Goal: Communication & Community: Answer question/provide support

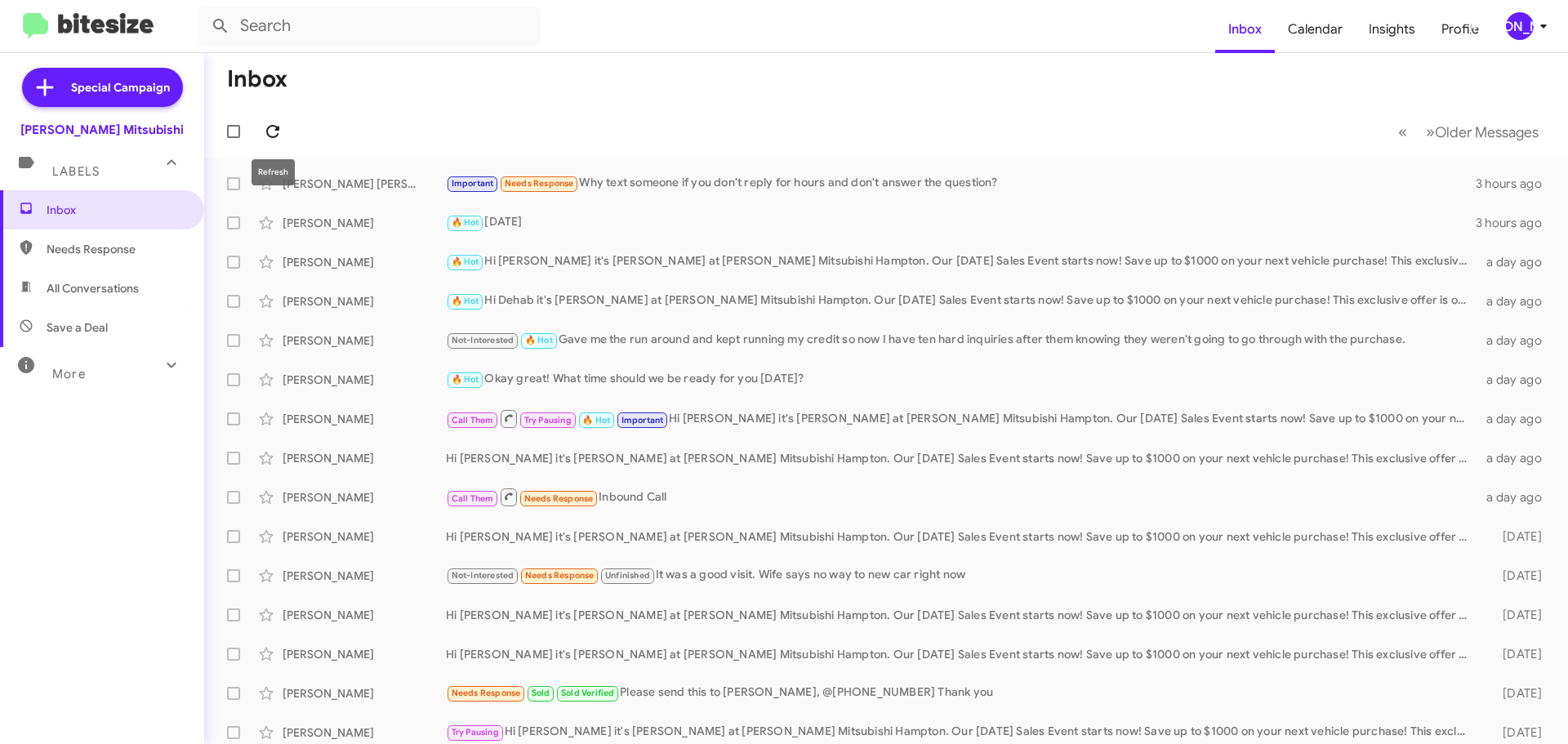
click at [264, 129] on icon at bounding box center [272, 130] width 19 height 19
click at [722, 186] on div "Important Needs Response Foot" at bounding box center [967, 183] width 1044 height 19
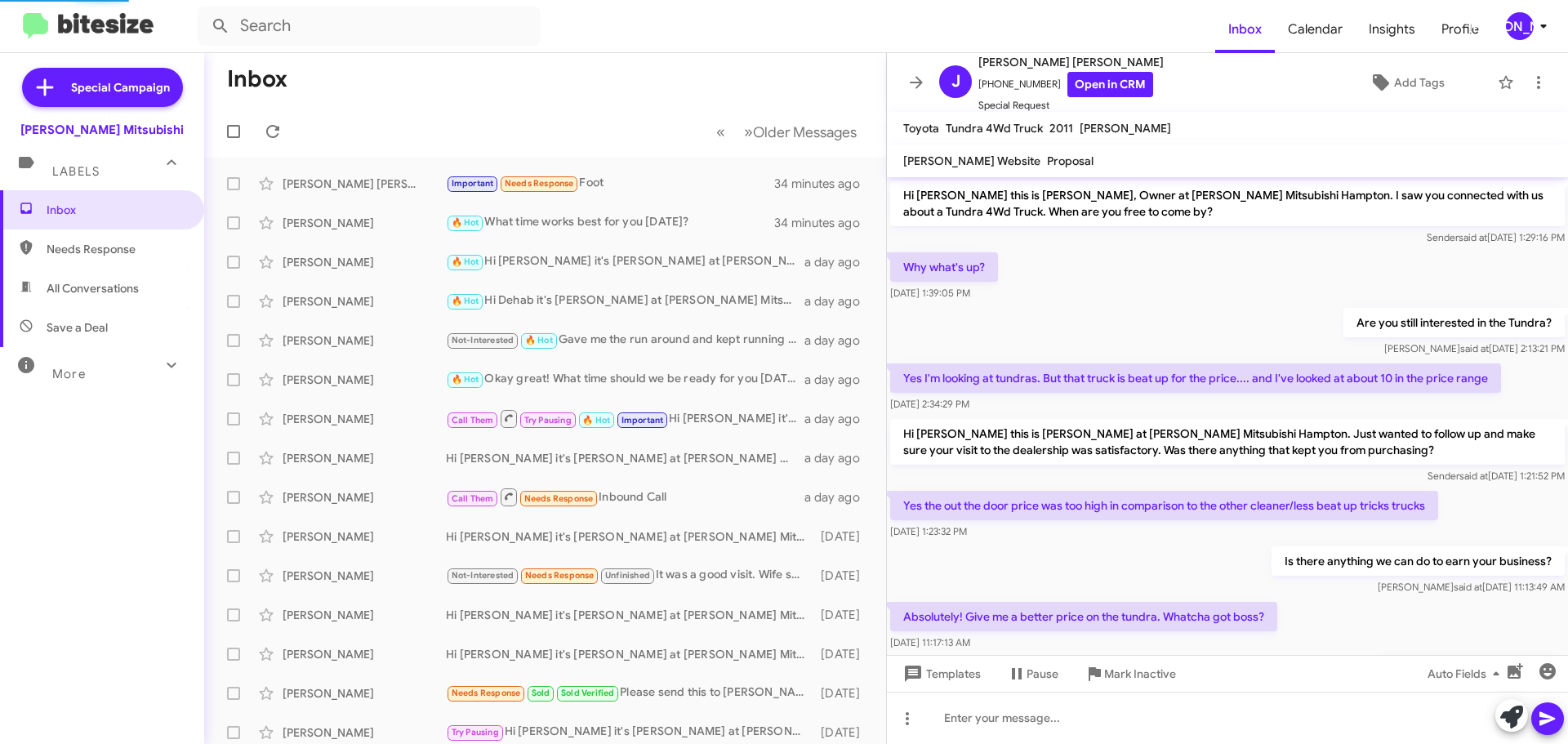
scroll to position [802, 0]
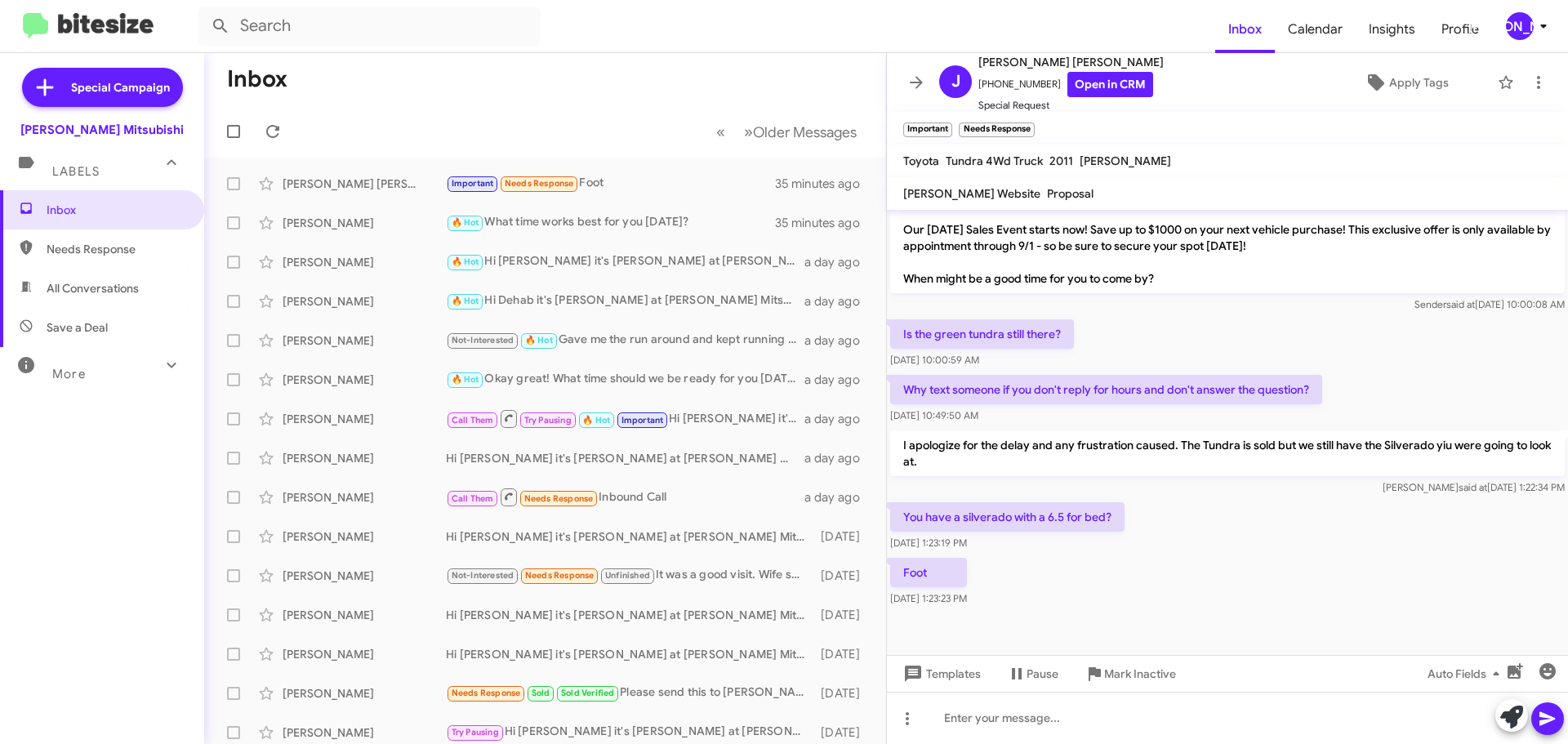
click at [639, 90] on mat-toolbar-row "Inbox" at bounding box center [545, 78] width 682 height 52
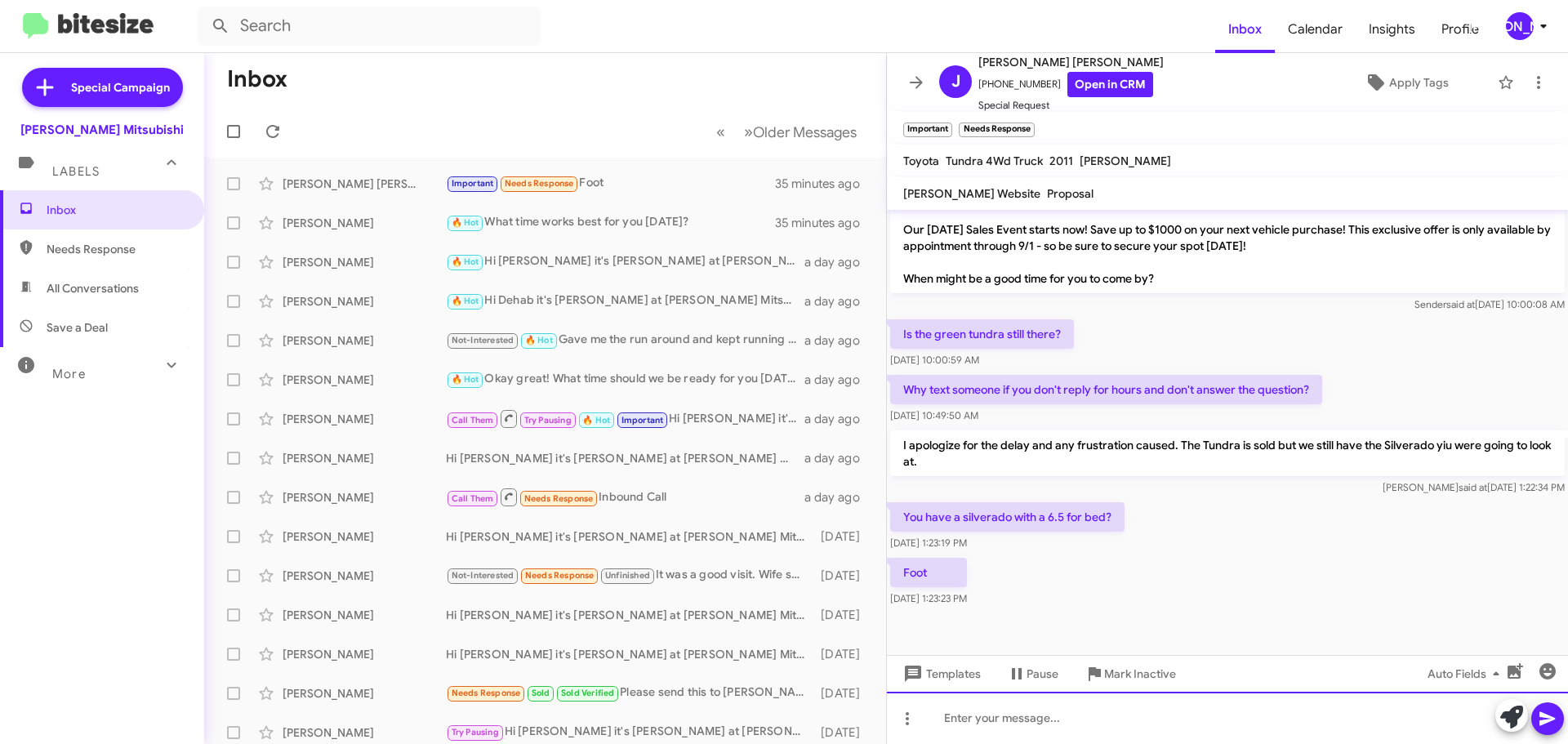
click at [1078, 718] on div at bounding box center [1227, 718] width 681 height 52
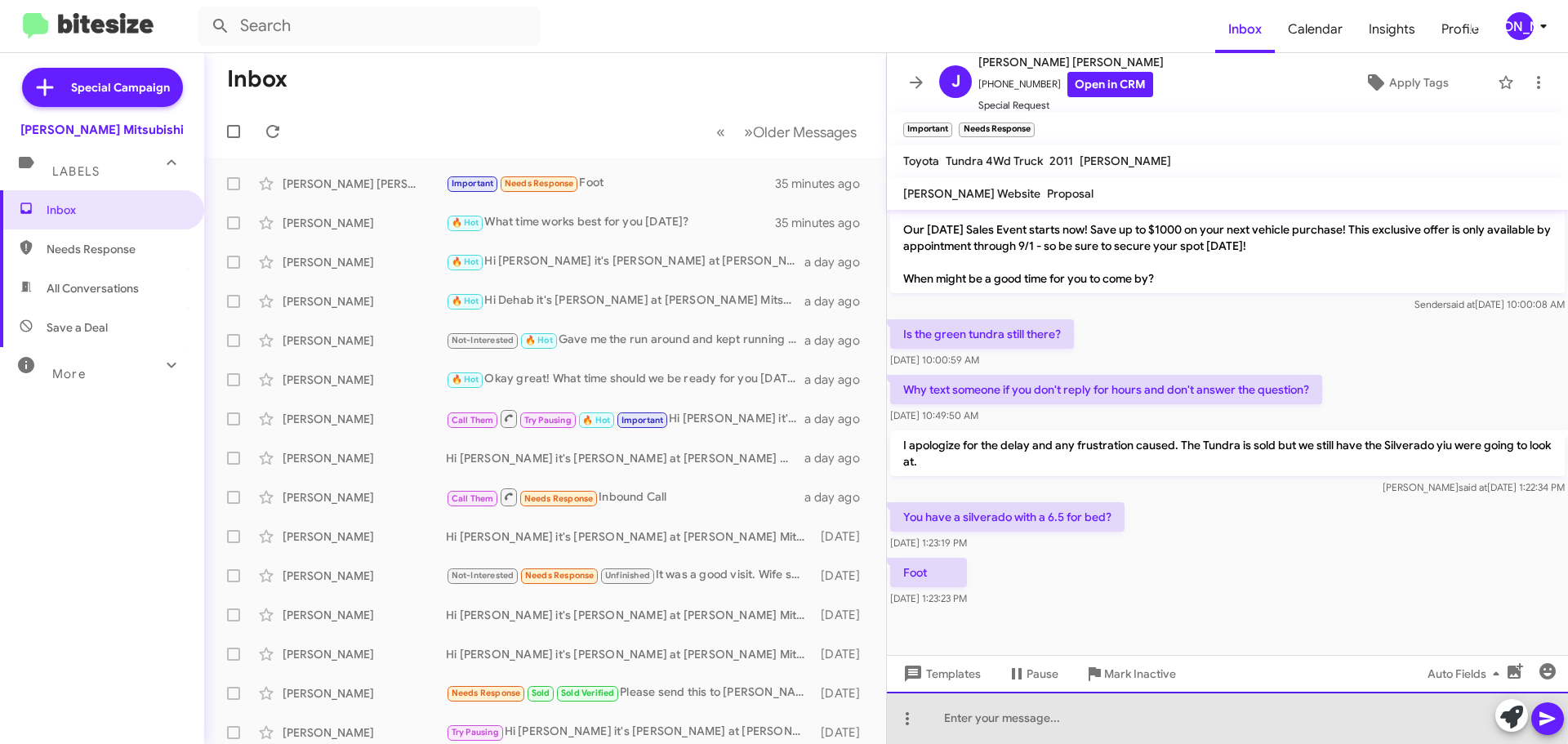
click at [1007, 709] on div at bounding box center [1227, 718] width 681 height 52
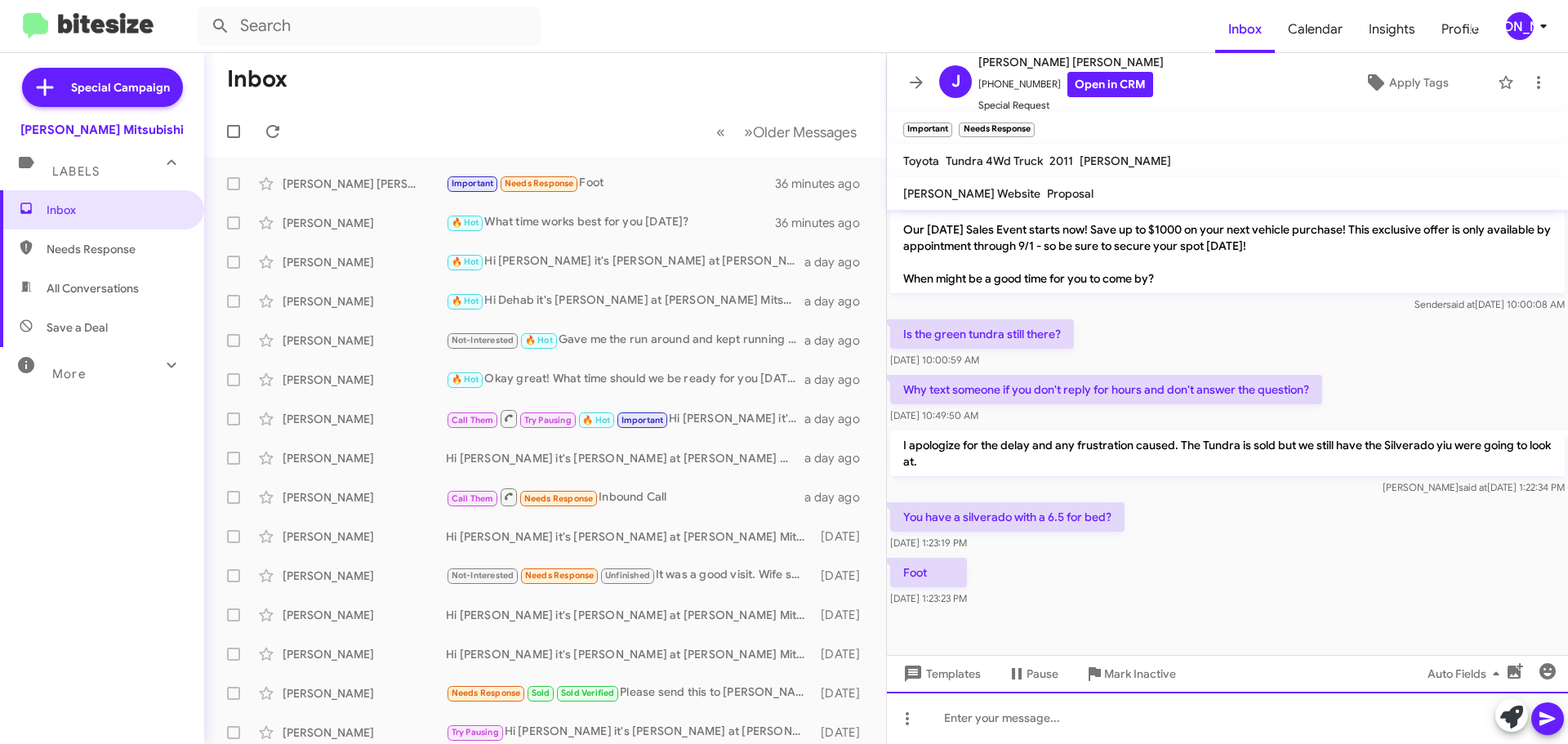
click at [986, 725] on div at bounding box center [1227, 718] width 681 height 52
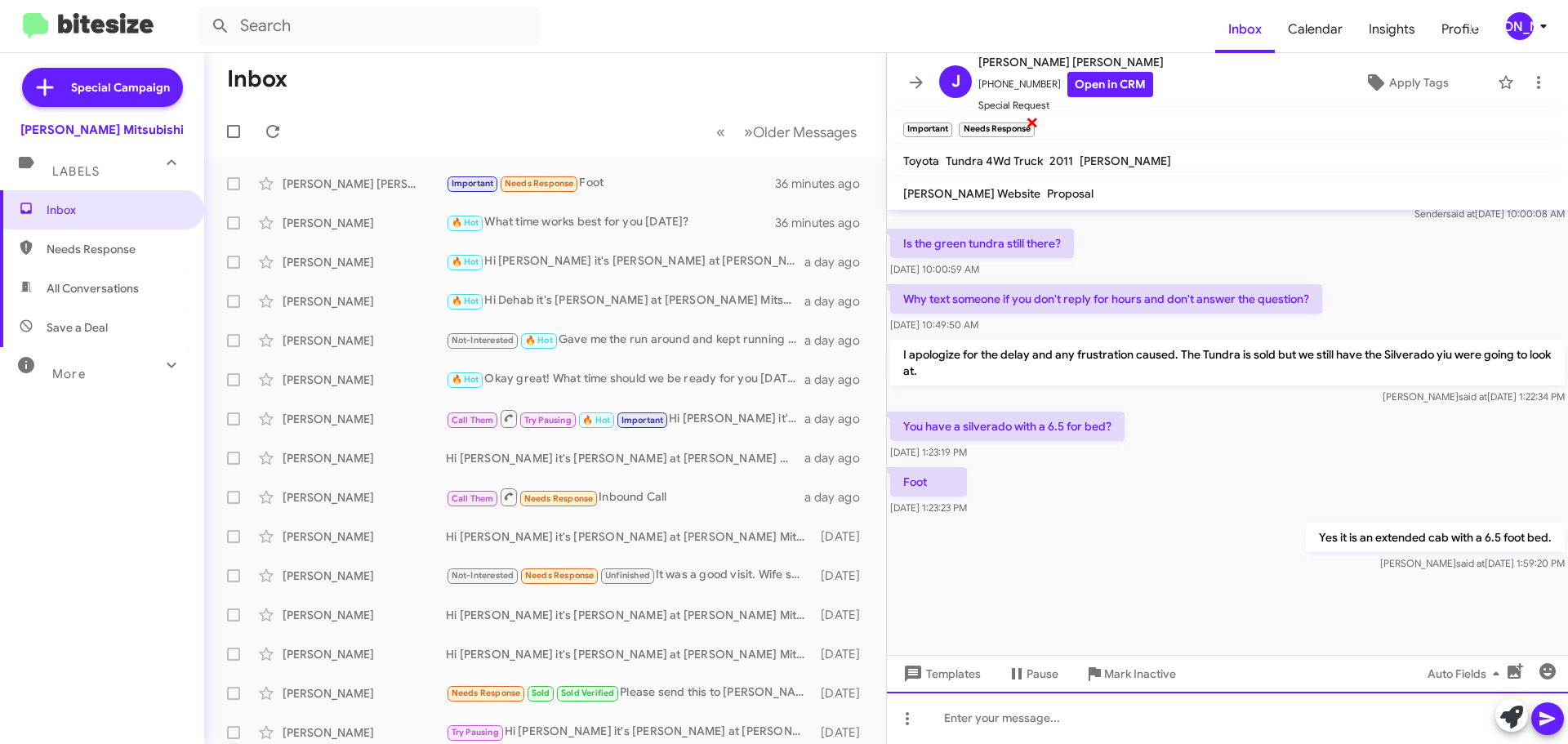
scroll to position [894, 0]
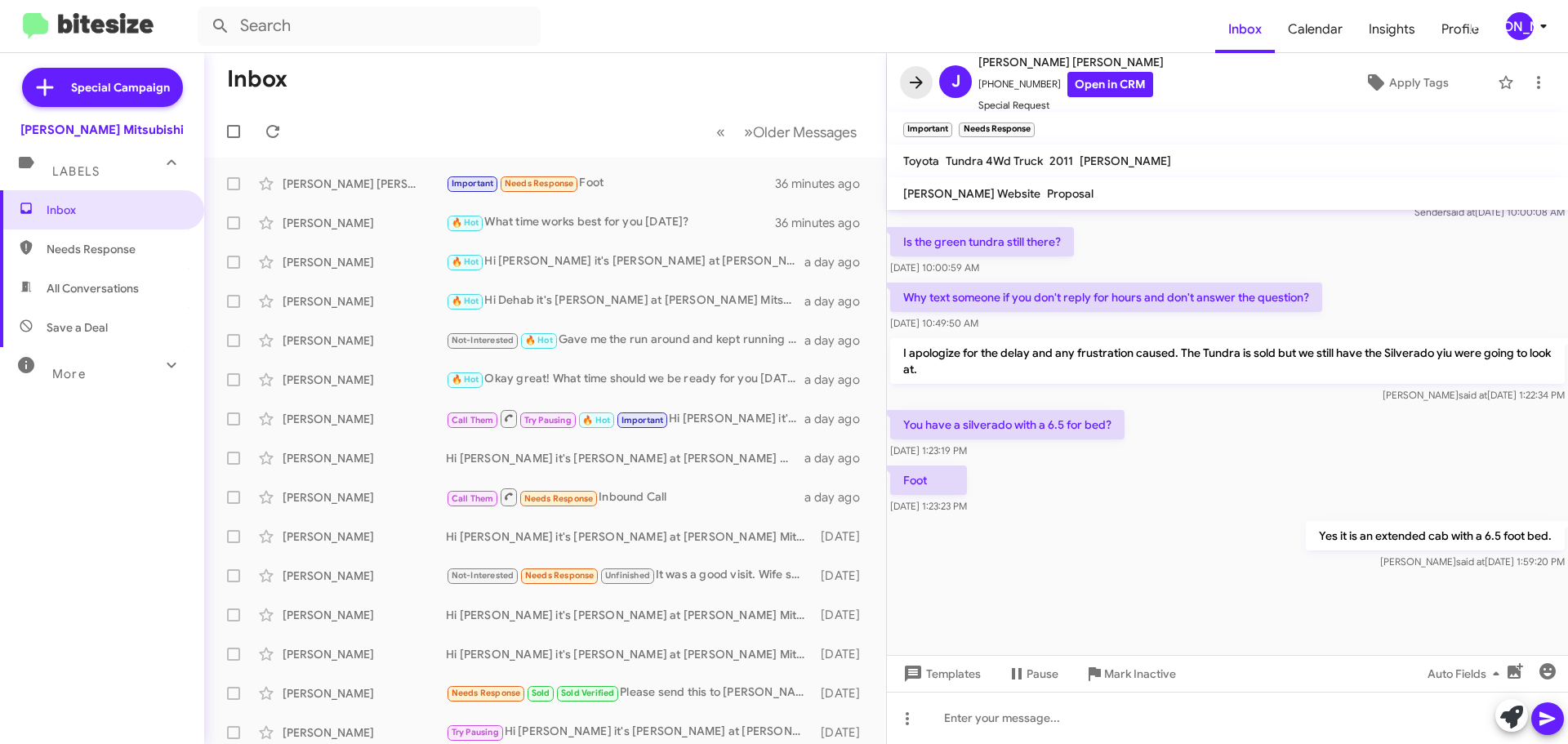
click at [906, 83] on icon at bounding box center [915, 82] width 19 height 19
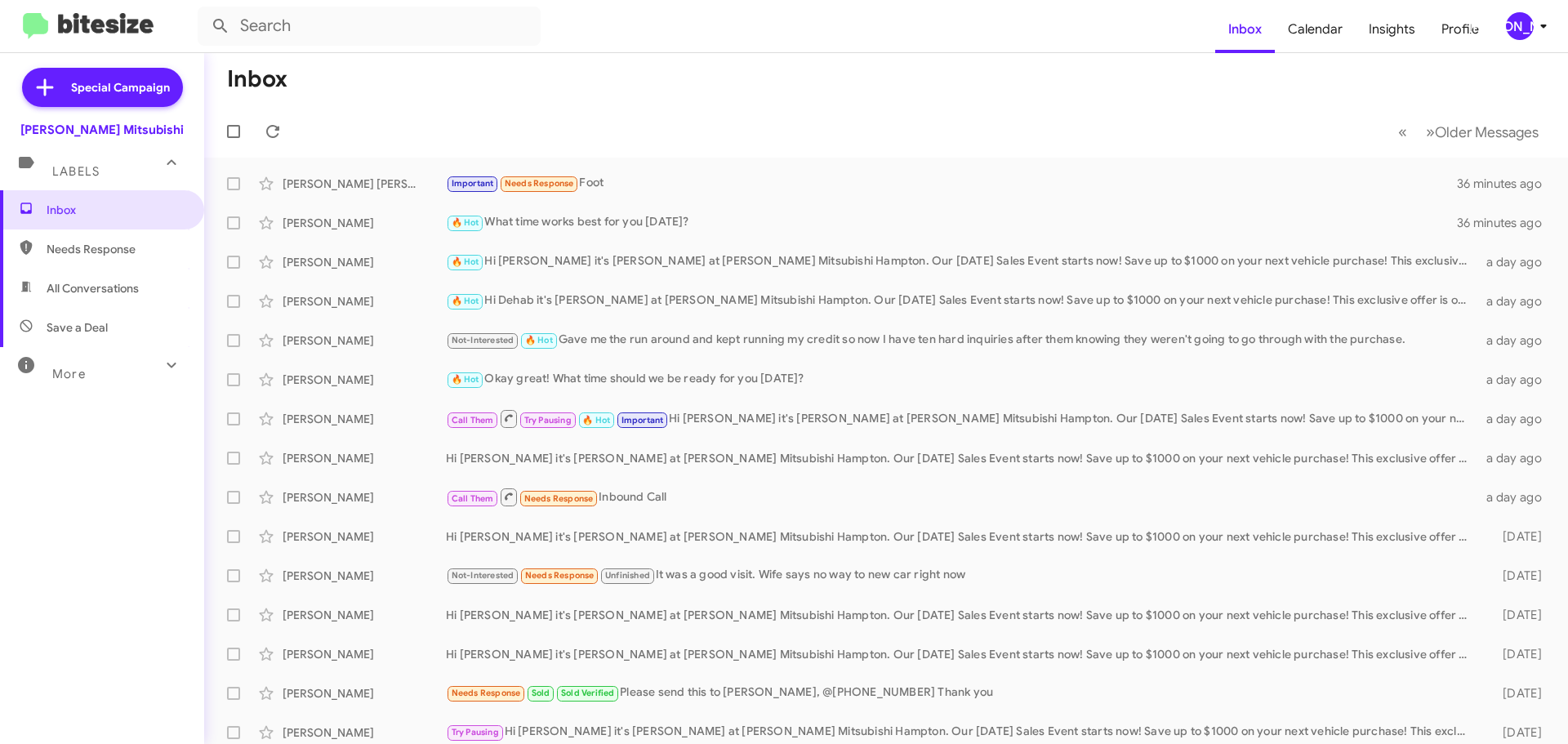
click at [1516, 33] on div "[PERSON_NAME]" at bounding box center [1520, 26] width 27 height 27
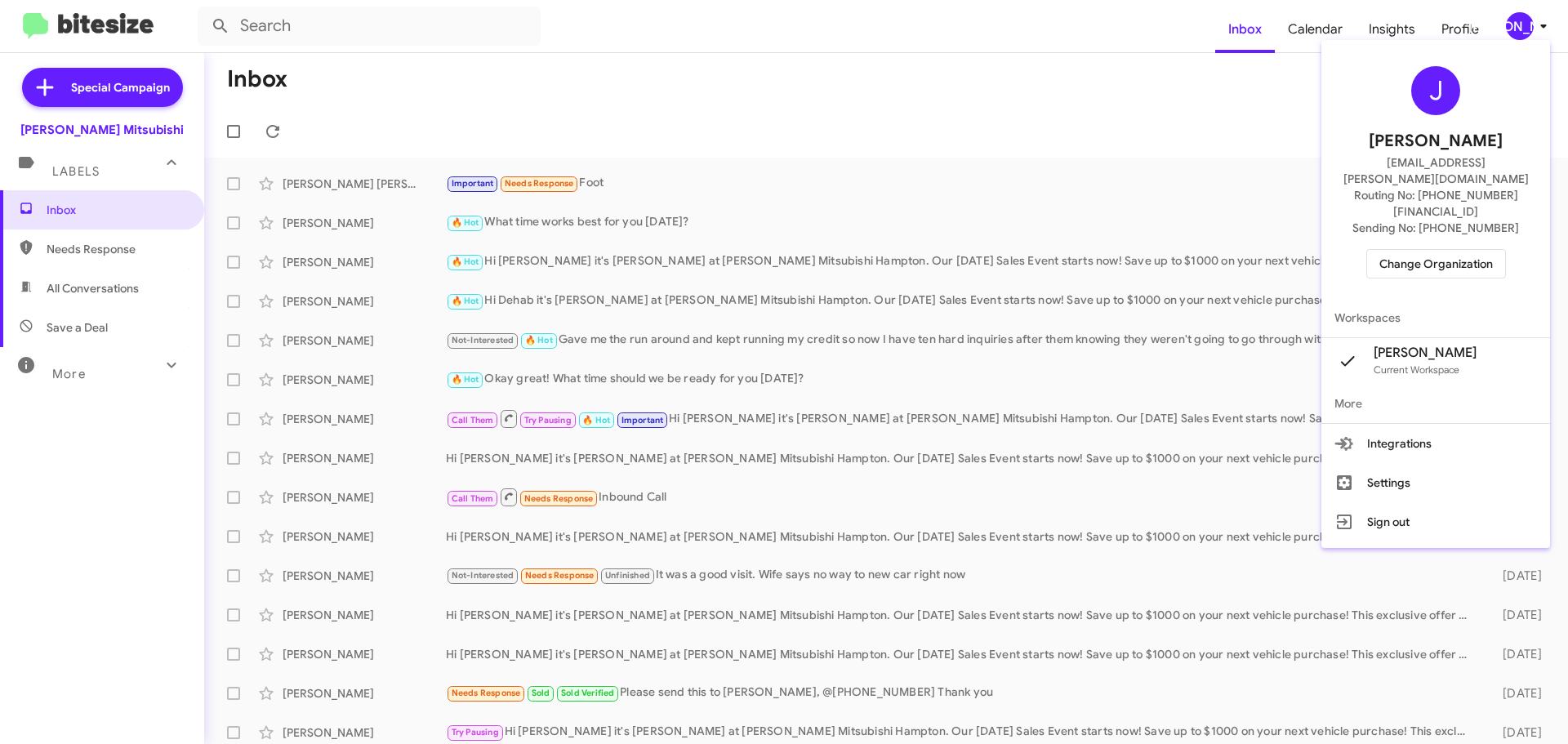
click at [1430, 250] on span "Change Organization" at bounding box center [1436, 264] width 114 height 27
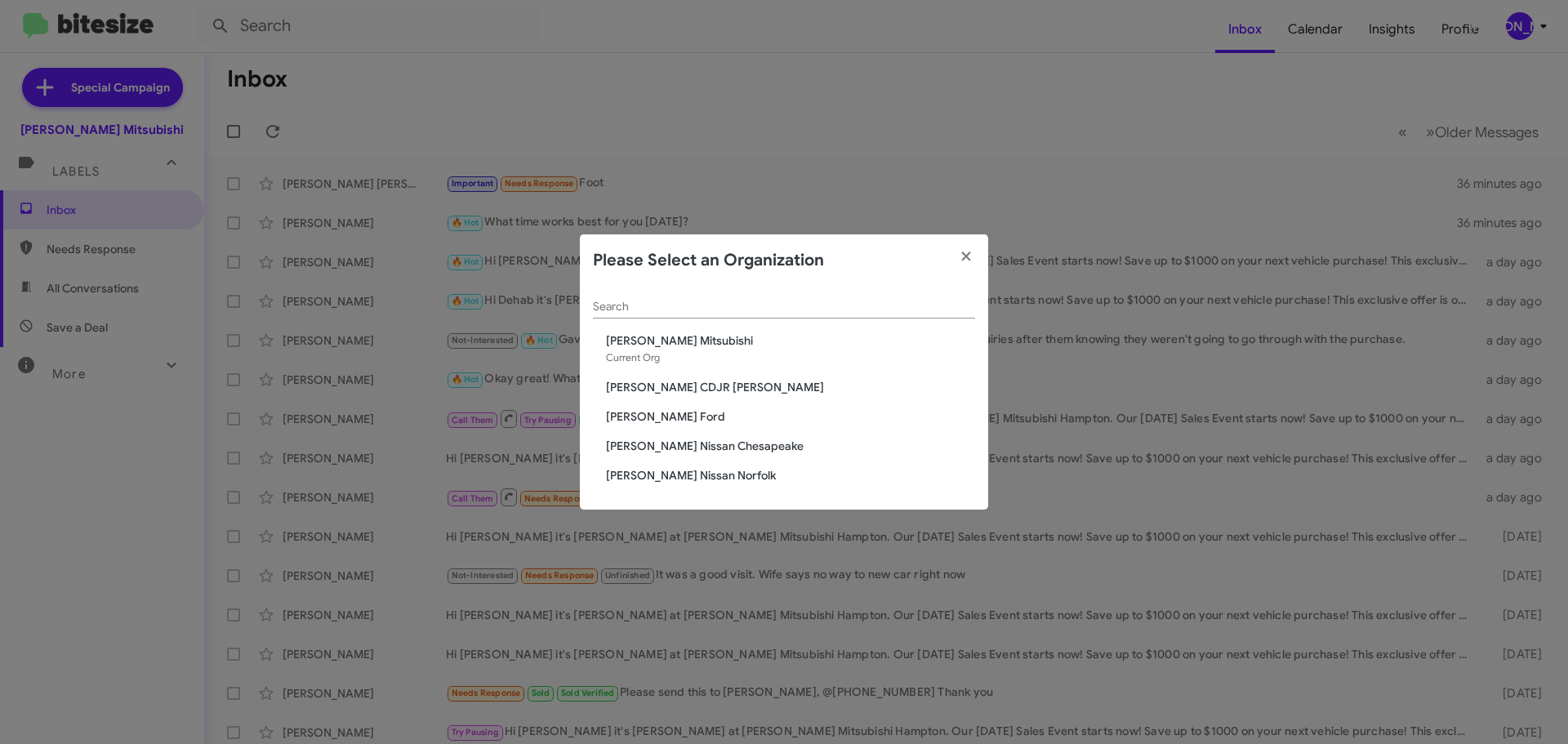
click at [700, 383] on span "[PERSON_NAME] CDJR [PERSON_NAME]" at bounding box center [790, 388] width 369 height 16
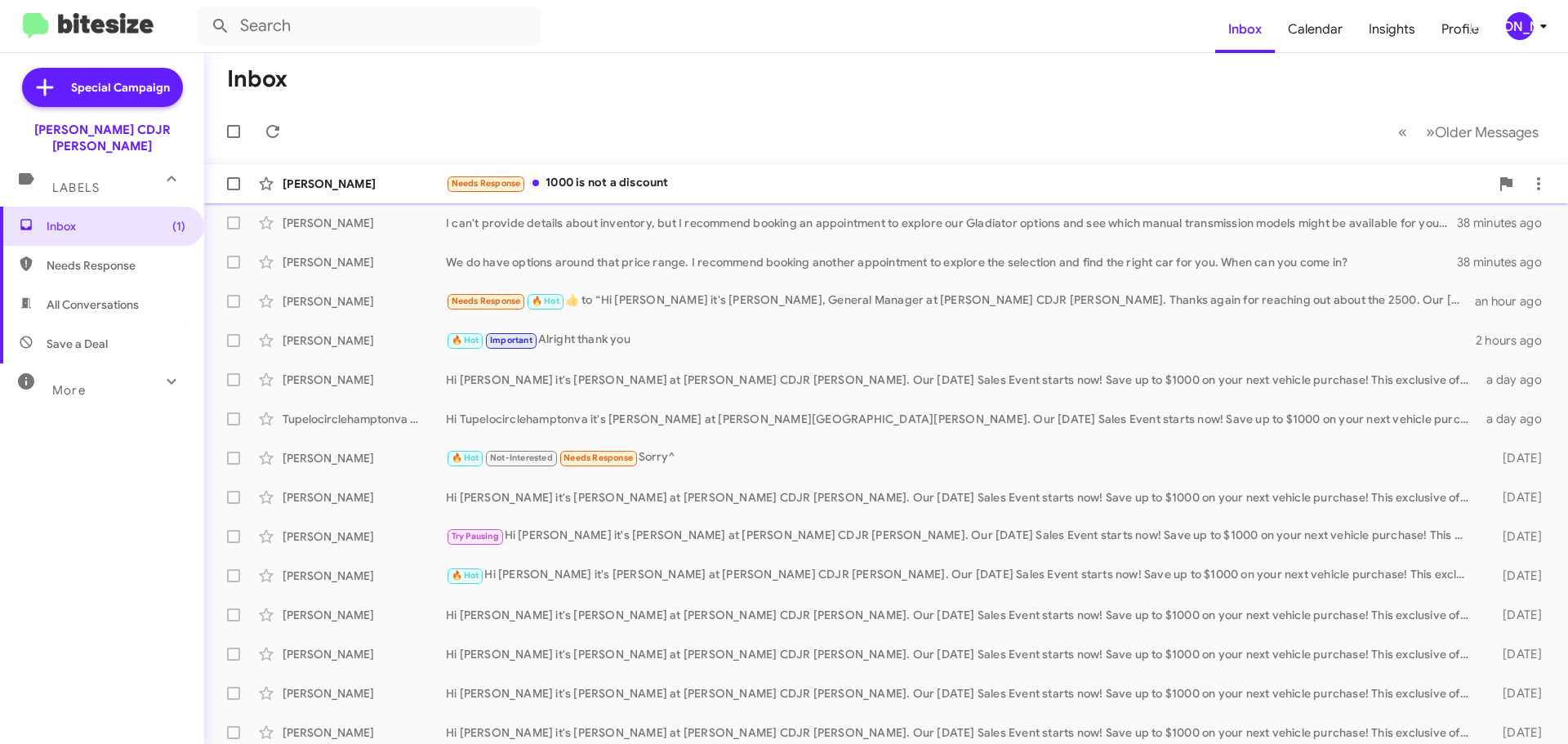
click at [748, 191] on div "Needs Response 1000 is not a discount" at bounding box center [967, 183] width 1044 height 19
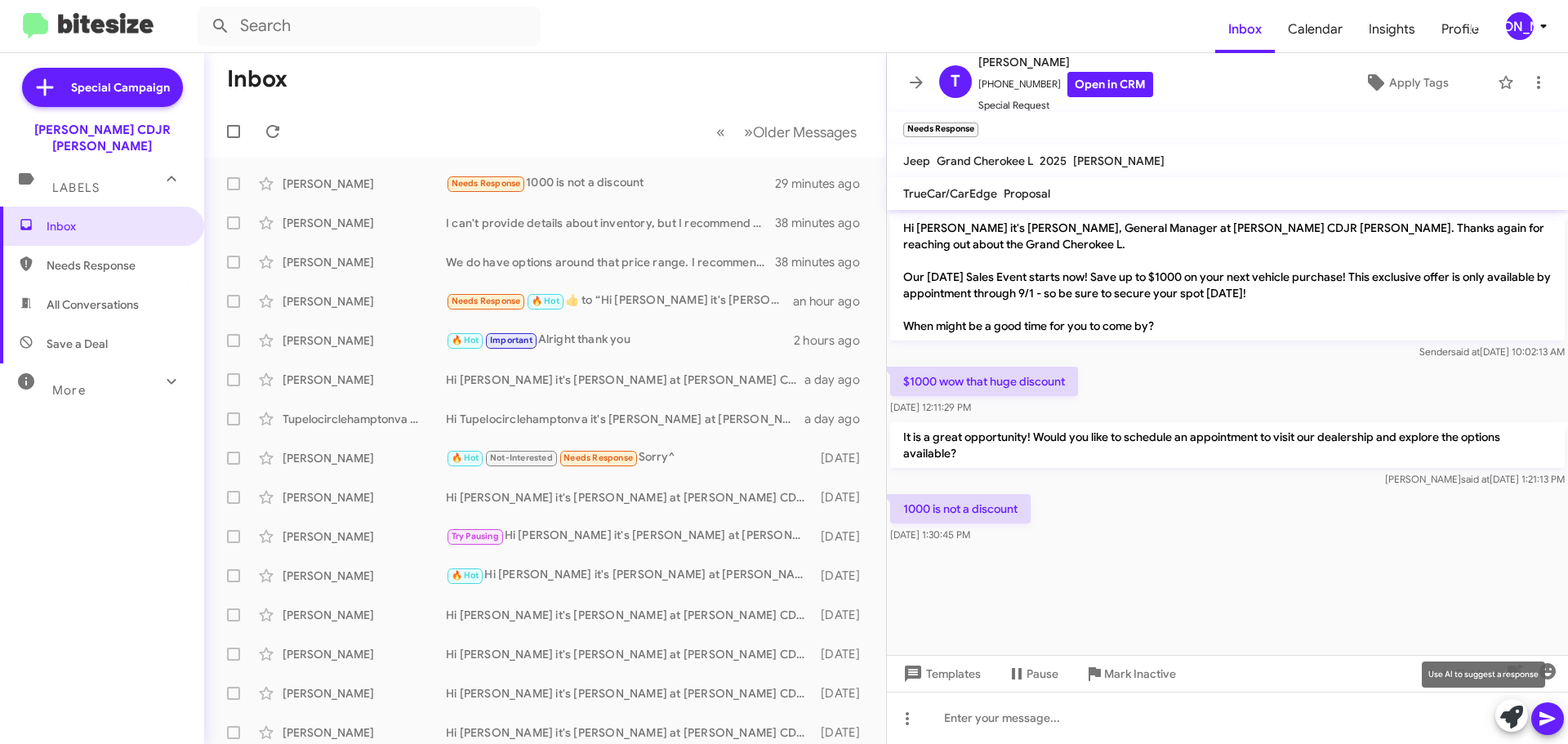
click at [1510, 715] on icon at bounding box center [1511, 717] width 23 height 23
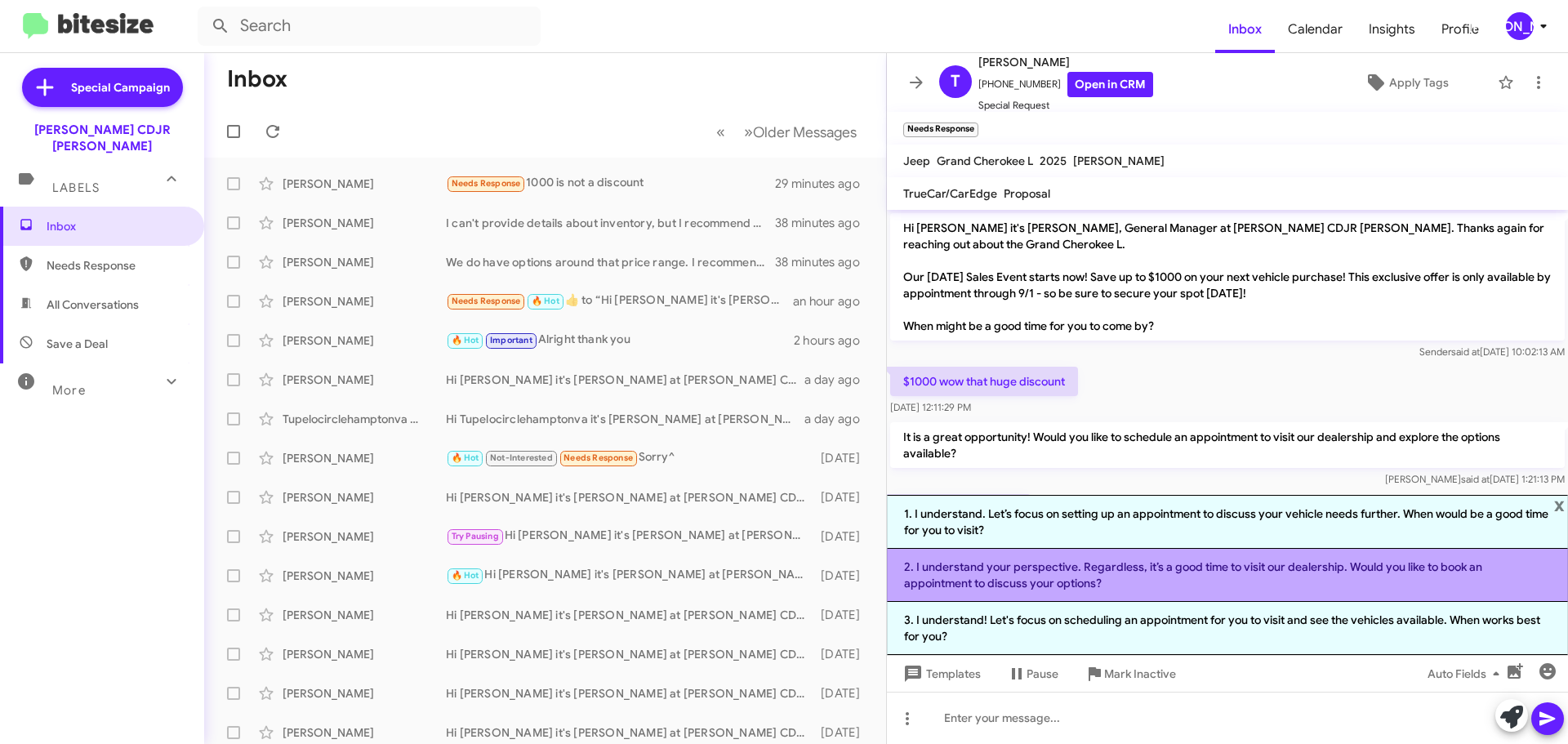
click at [1101, 582] on li "2. I understand your perspective. Regardless, it’s a good time to visit our dea…" at bounding box center [1227, 575] width 681 height 53
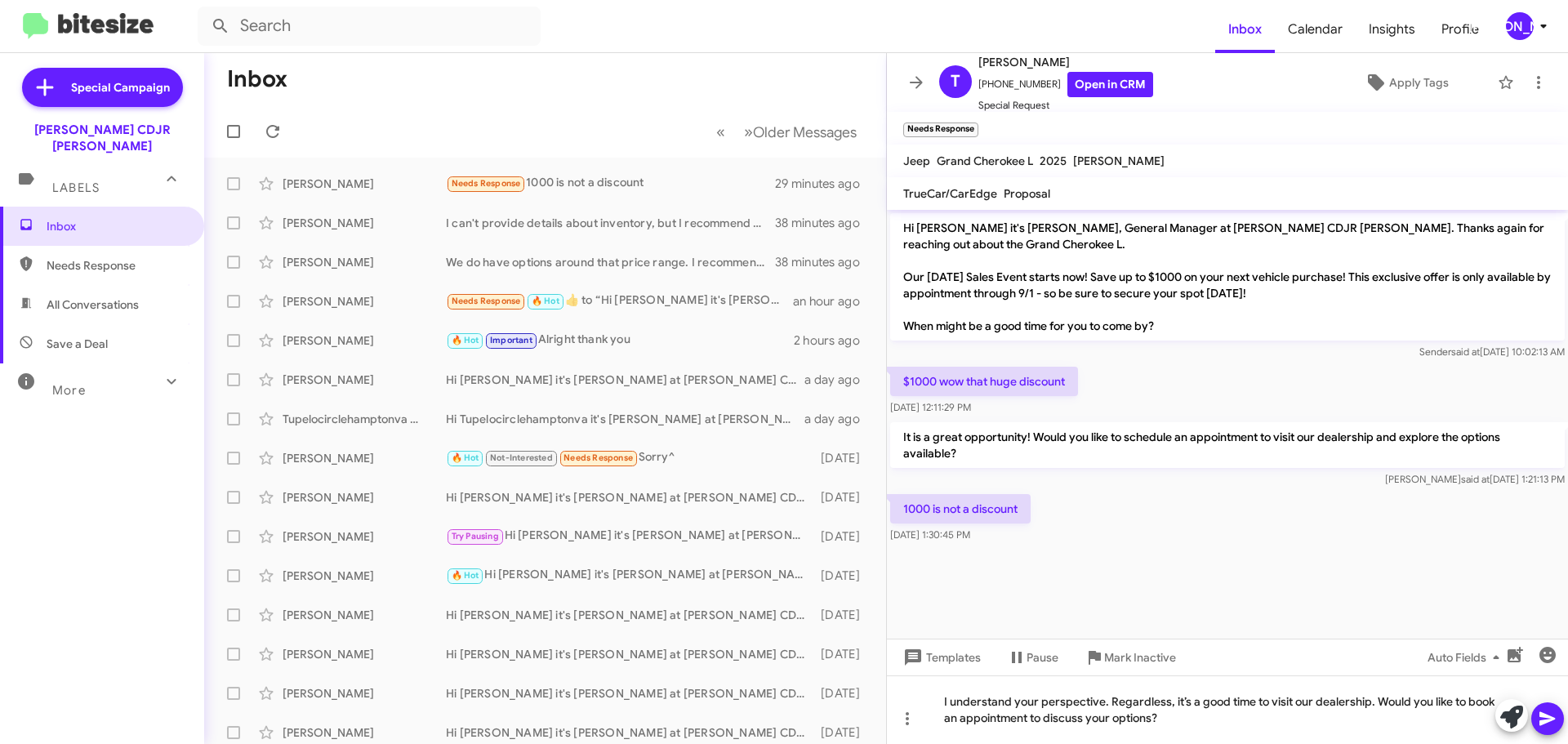
click at [1554, 727] on icon at bounding box center [1547, 718] width 19 height 19
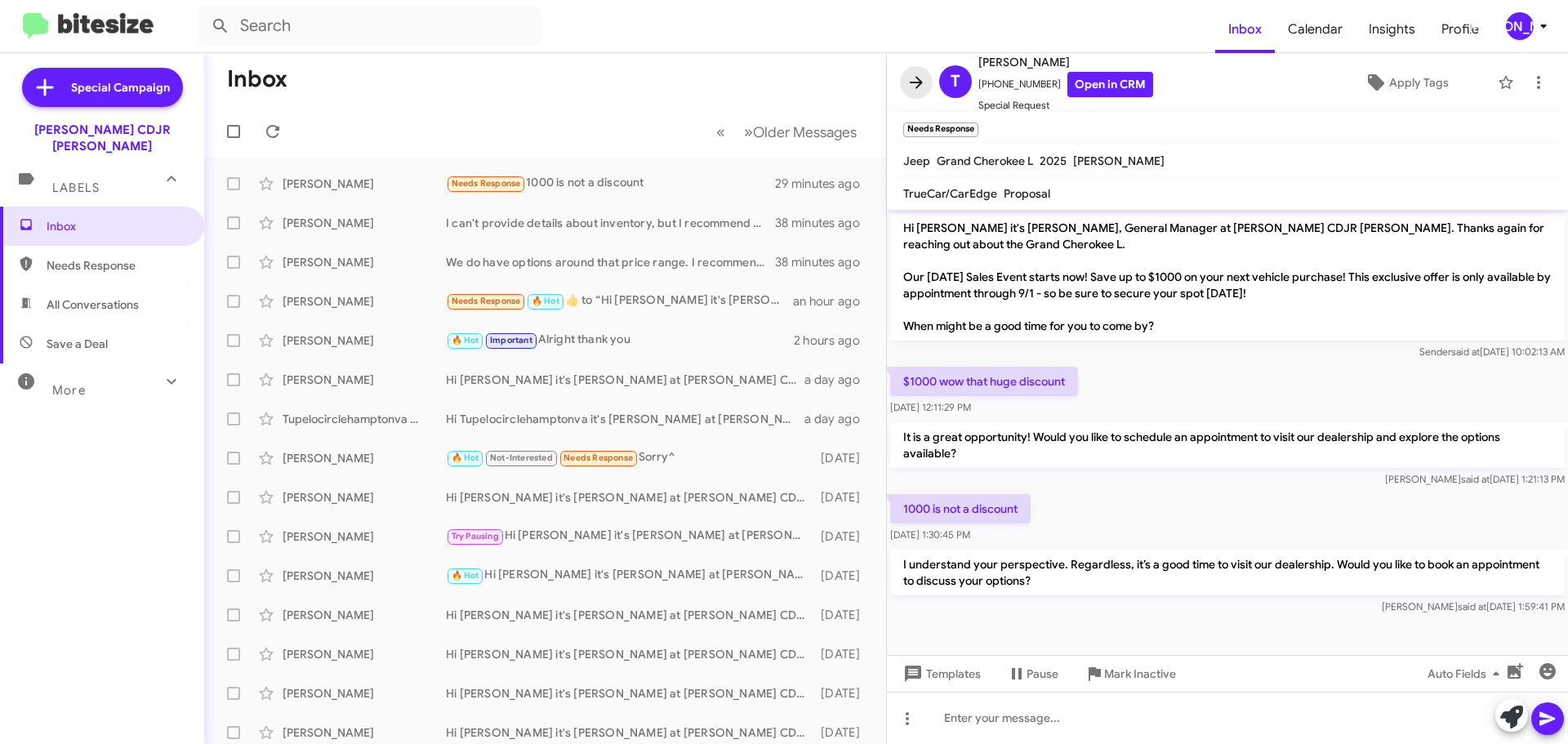
click at [917, 86] on icon at bounding box center [915, 82] width 19 height 19
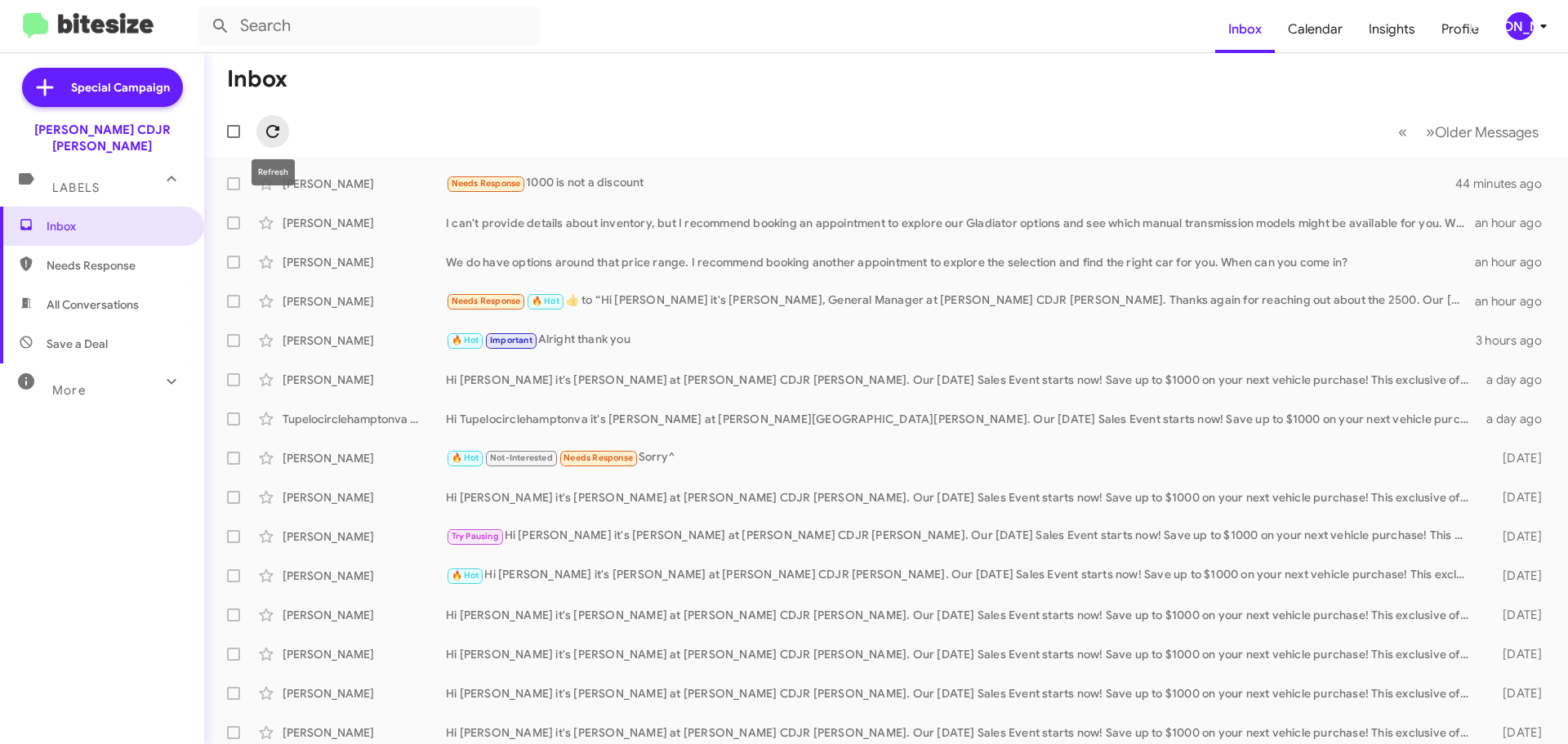
click at [271, 120] on button at bounding box center [273, 131] width 33 height 33
click at [1534, 38] on span "[PERSON_NAME]" at bounding box center [1530, 26] width 49 height 27
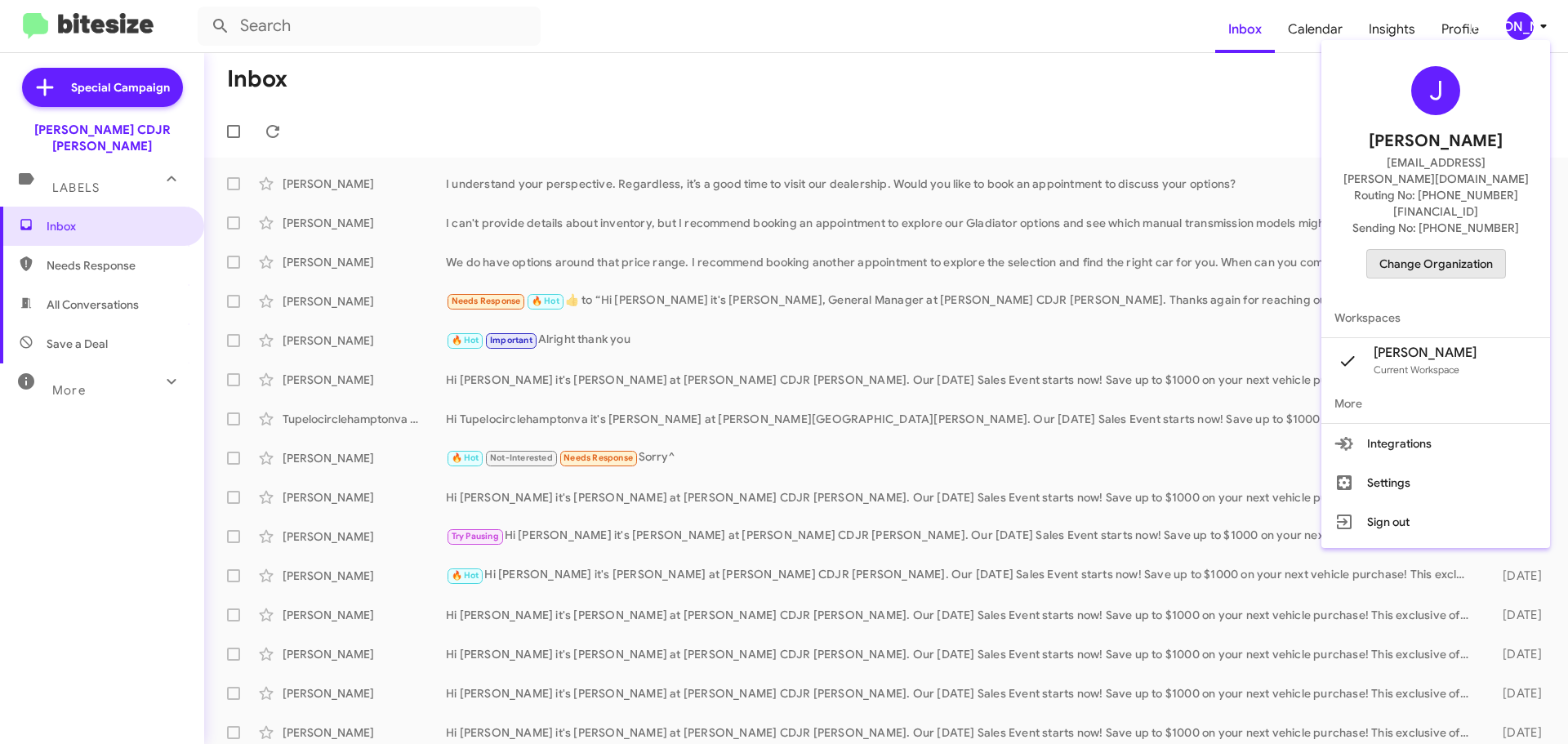
click at [1460, 250] on span "Change Organization" at bounding box center [1436, 264] width 114 height 27
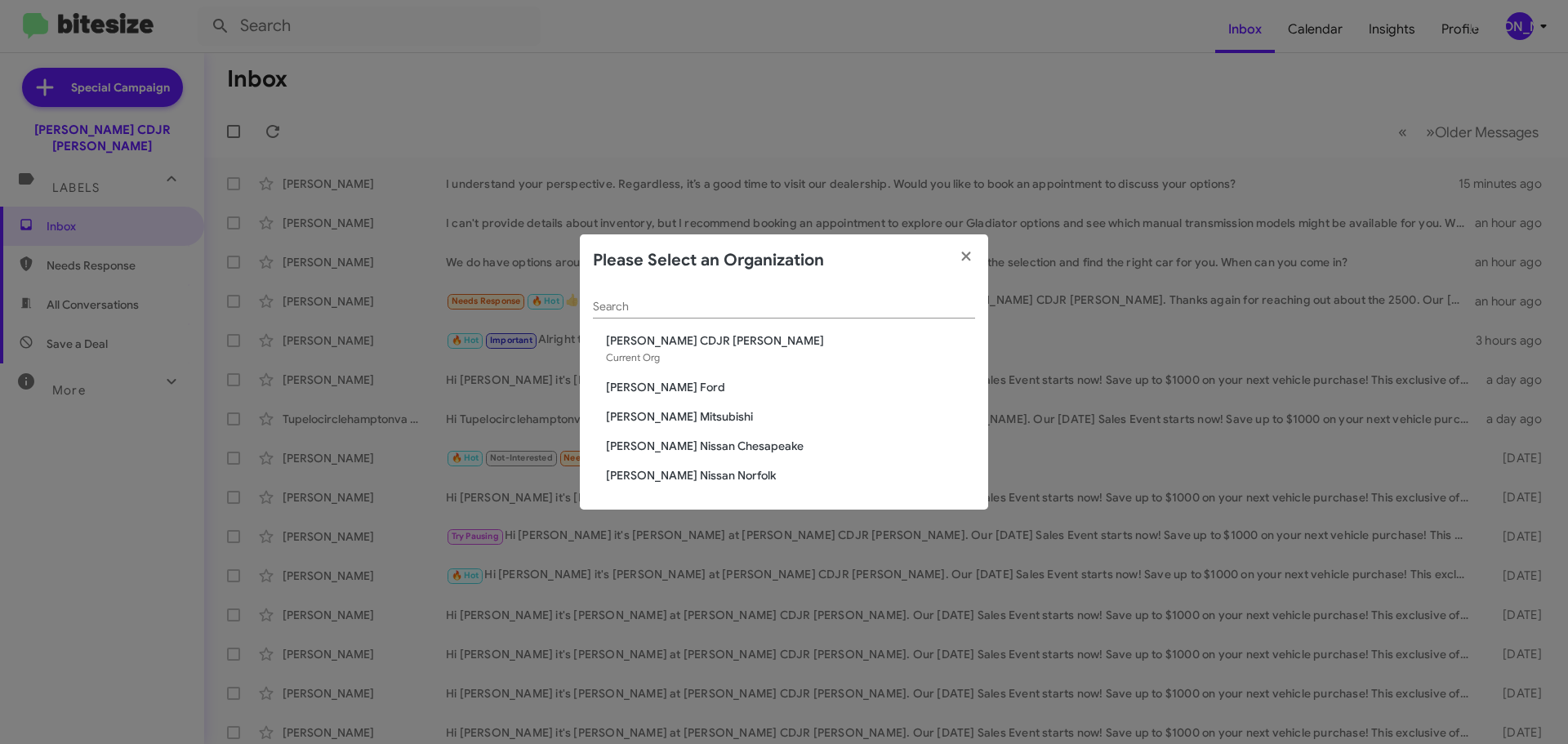
click at [689, 416] on span "[PERSON_NAME] Mitsubishi" at bounding box center [790, 417] width 369 height 16
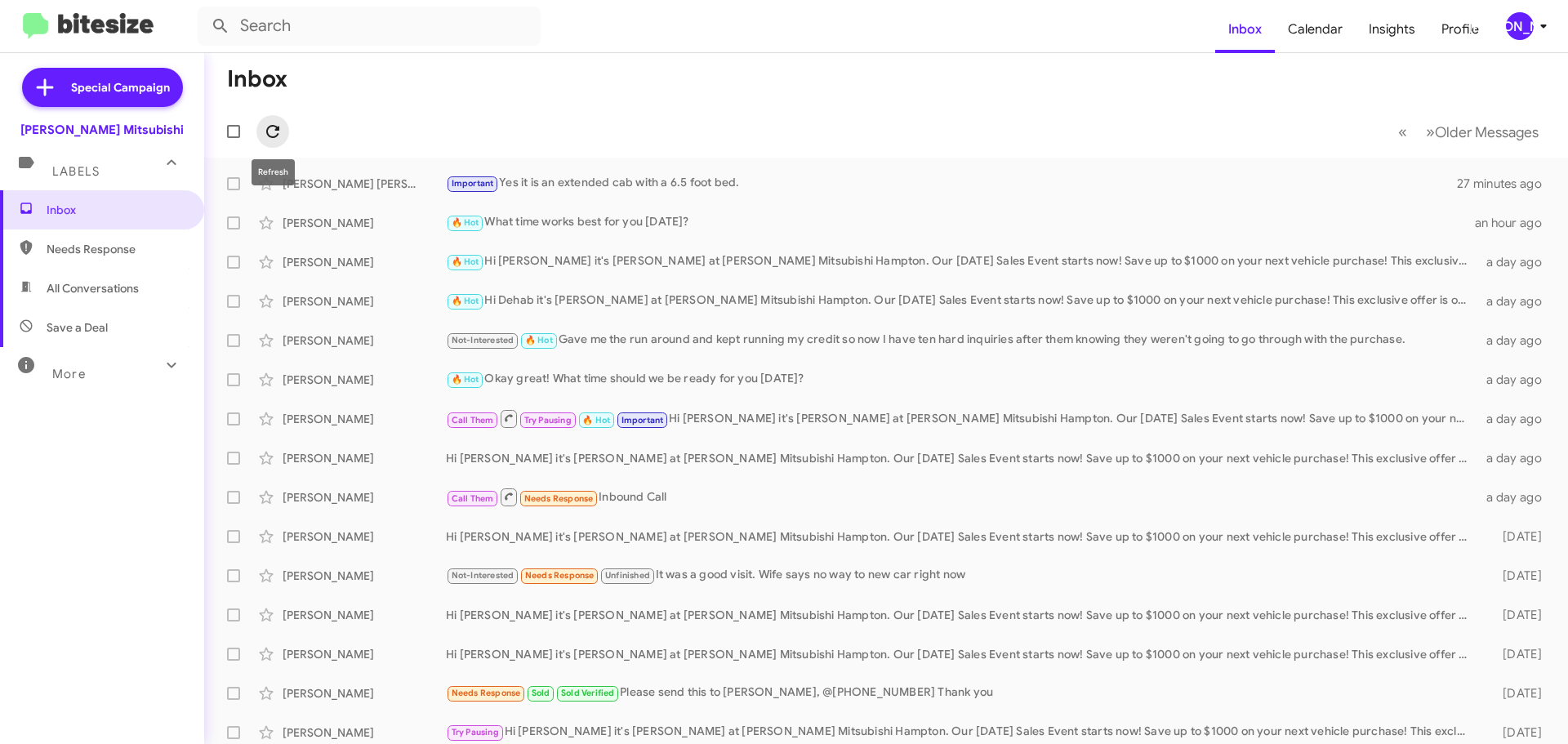
click at [276, 127] on icon at bounding box center [273, 131] width 13 height 13
